Goal: Task Accomplishment & Management: Use online tool/utility

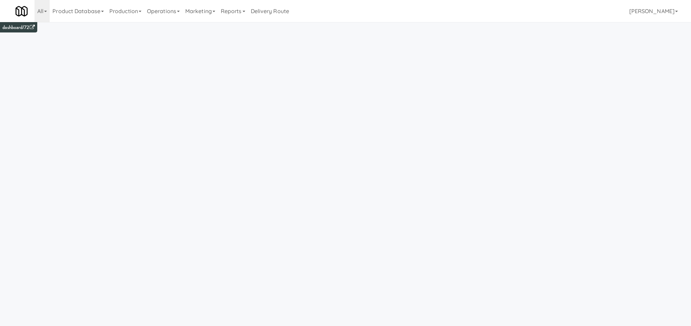
drag, startPoint x: 181, startPoint y: 14, endPoint x: 182, endPoint y: 46, distance: 31.4
click at [180, 15] on link "Operations" at bounding box center [163, 11] width 38 height 22
click at [192, 140] on link "Vision Orders" at bounding box center [171, 143] width 55 height 12
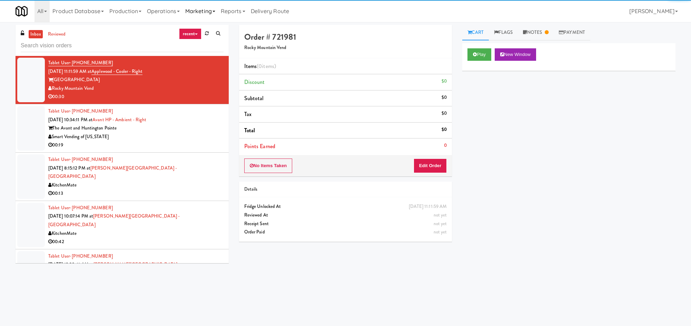
click at [207, 17] on link "Marketing" at bounding box center [200, 11] width 36 height 22
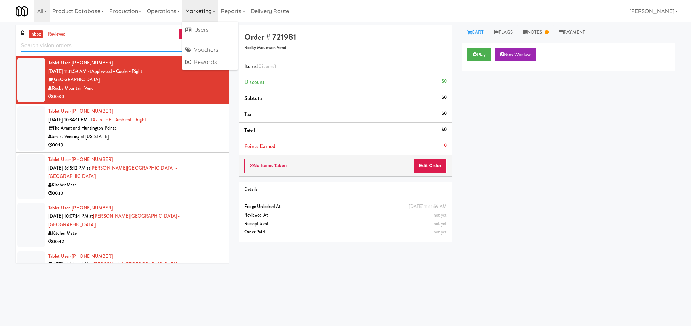
click at [131, 47] on input "text" at bounding box center [122, 45] width 203 height 13
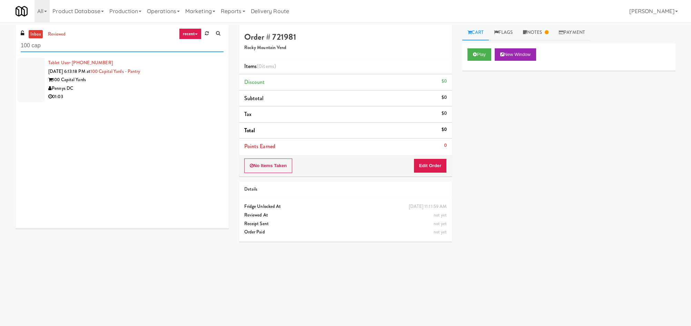
type input "100 cap"
click at [140, 98] on div "01:03" at bounding box center [135, 96] width 175 height 9
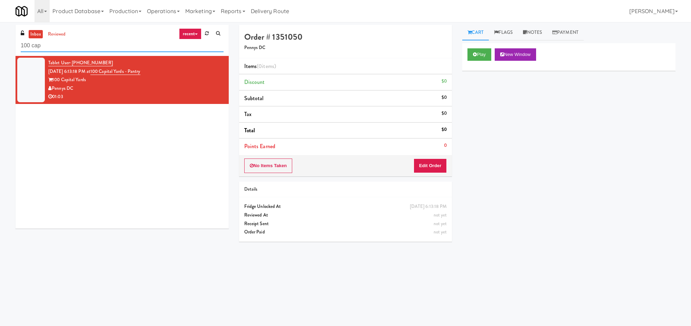
drag, startPoint x: 90, startPoint y: 50, endPoint x: -62, endPoint y: 51, distance: 151.8
click at [0, 51] on html "Okay Okay Select date: previous 2025-Sep next Su Mo Tu We Th Fr Sa 31 1 2 3 4 5…" at bounding box center [345, 163] width 691 height 326
drag, startPoint x: 467, startPoint y: 52, endPoint x: 471, endPoint y: 51, distance: 4.7
click at [466, 52] on div "Play New Window" at bounding box center [568, 57] width 213 height 28
click at [473, 51] on button "Play" at bounding box center [479, 54] width 24 height 12
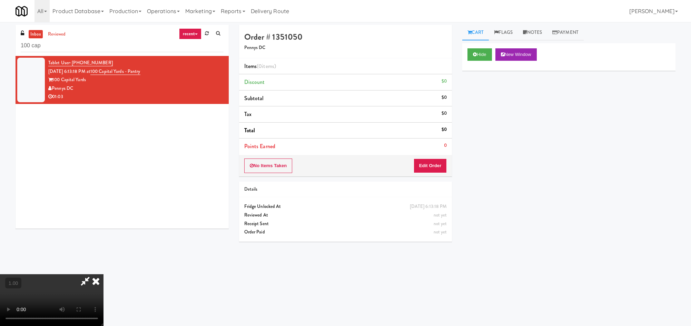
click at [103, 274] on icon at bounding box center [95, 281] width 15 height 14
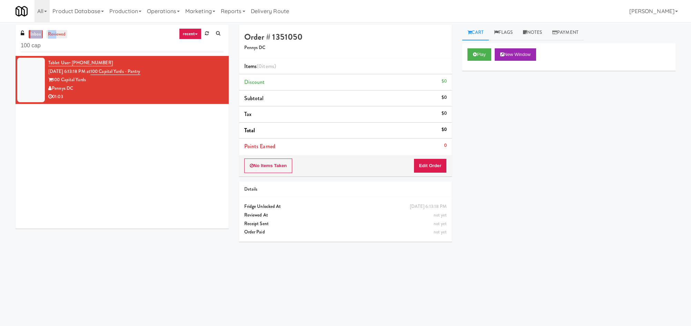
click at [56, 30] on div "inbox reviewed recent all unclear take inventory issue suspicious failed recent…" at bounding box center [122, 40] width 213 height 31
click at [68, 30] on ul "inbox reviewed" at bounding box center [48, 34] width 42 height 9
click at [65, 32] on link "reviewed" at bounding box center [56, 34] width 21 height 9
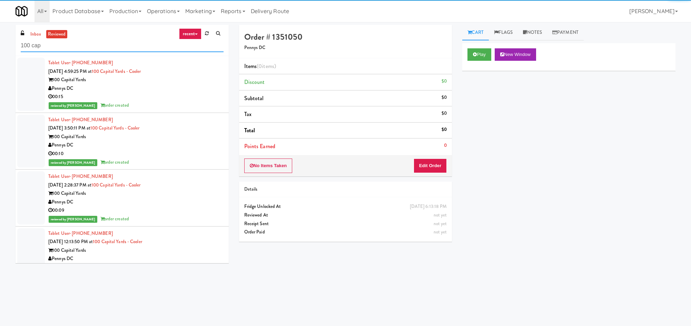
click at [67, 45] on input "100 cap" at bounding box center [122, 45] width 203 height 13
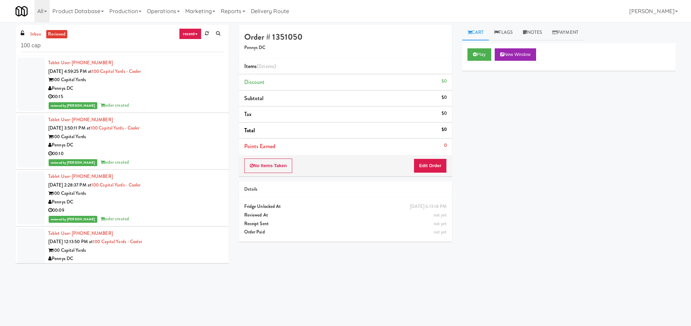
click at [177, 91] on div "Pennys DC" at bounding box center [135, 88] width 175 height 9
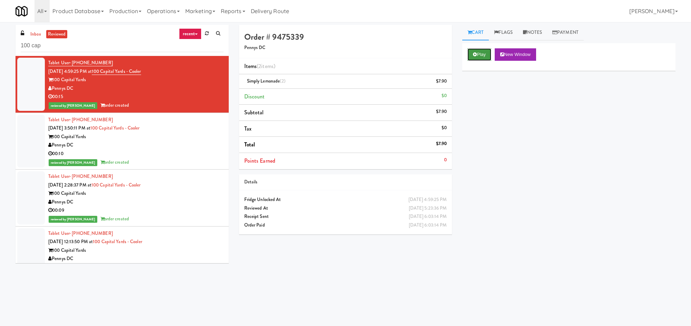
click at [482, 52] on button "Play" at bounding box center [479, 54] width 24 height 12
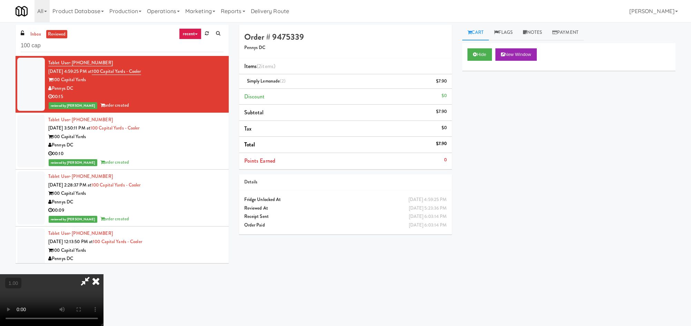
click at [103, 274] on icon at bounding box center [95, 281] width 15 height 14
